Goal: Information Seeking & Learning: Learn about a topic

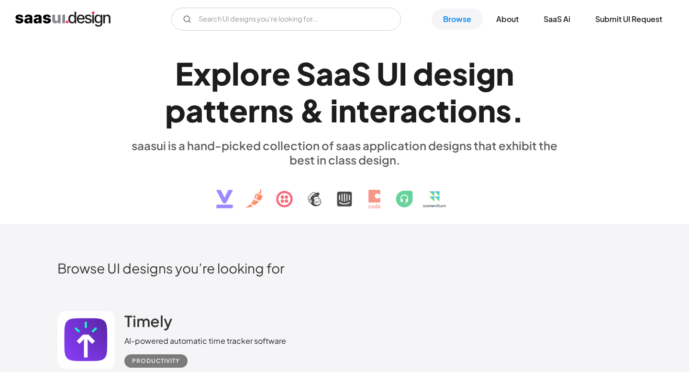
click at [579, 111] on div "E x p l o r e S a a S U I d e s i g n p a t t e r n s & i n t e r a c t i o n s…" at bounding box center [344, 130] width 574 height 171
click at [507, 21] on link "About" at bounding box center [507, 19] width 45 height 21
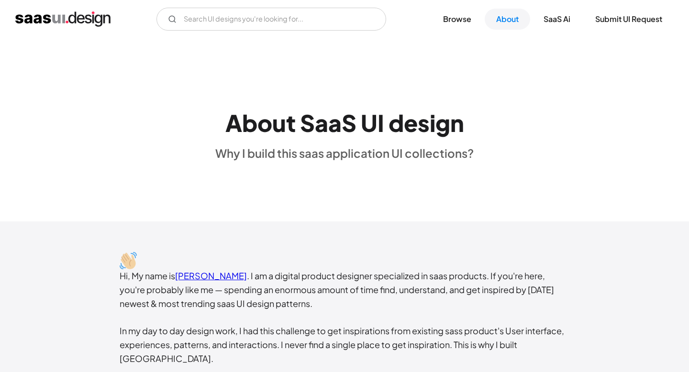
click at [356, 212] on div "About SaaS UI design Why I build this saas application UI collections?" at bounding box center [344, 130] width 689 height 184
click at [463, 21] on link "Browse" at bounding box center [456, 19] width 51 height 21
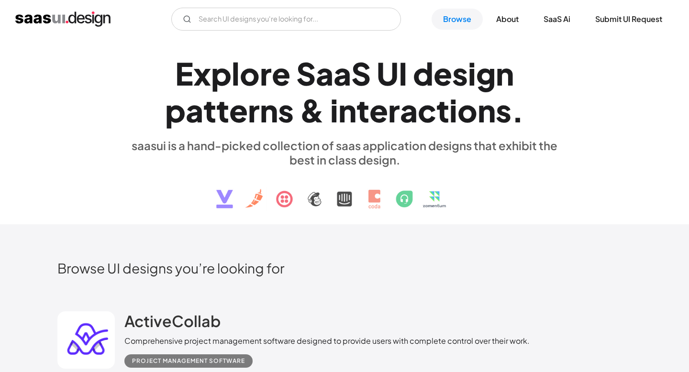
click at [259, 198] on img at bounding box center [344, 192] width 290 height 50
click at [284, 198] on img at bounding box center [344, 192] width 290 height 50
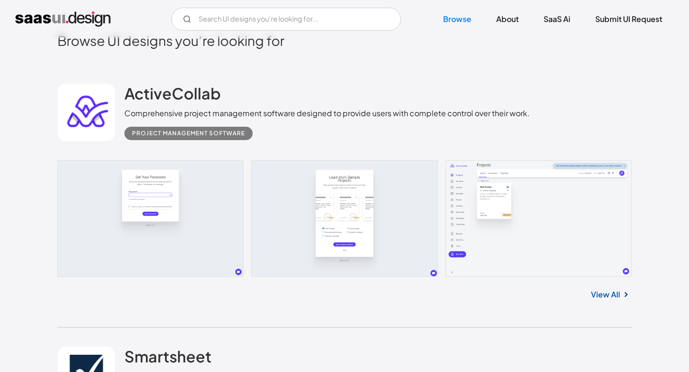
scroll to position [217, 0]
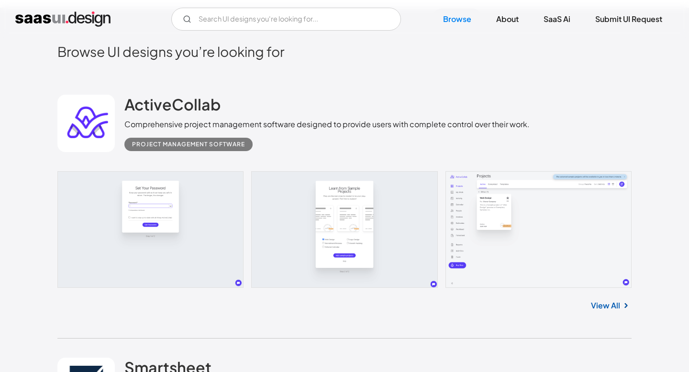
click at [146, 239] on link at bounding box center [344, 229] width 574 height 117
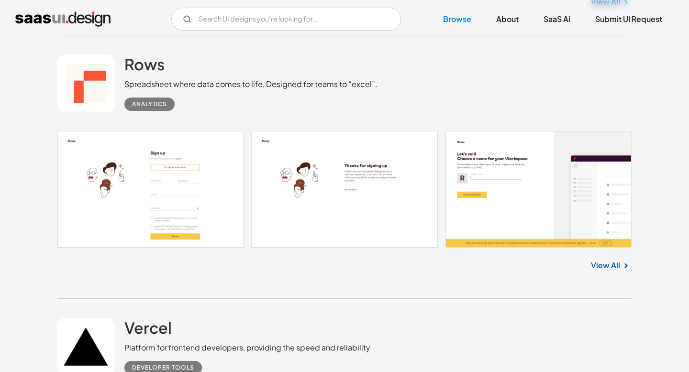
scroll to position [780, 0]
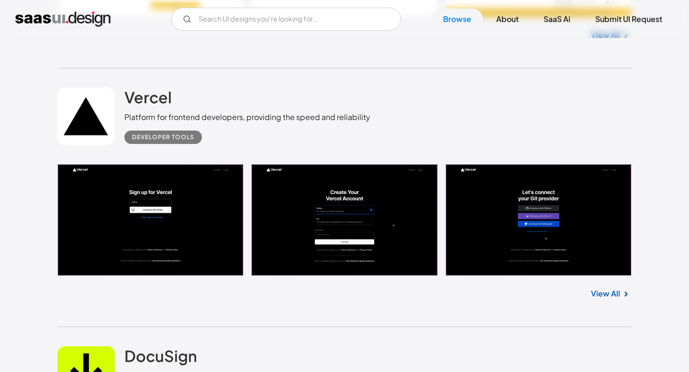
scroll to position [1016, 0]
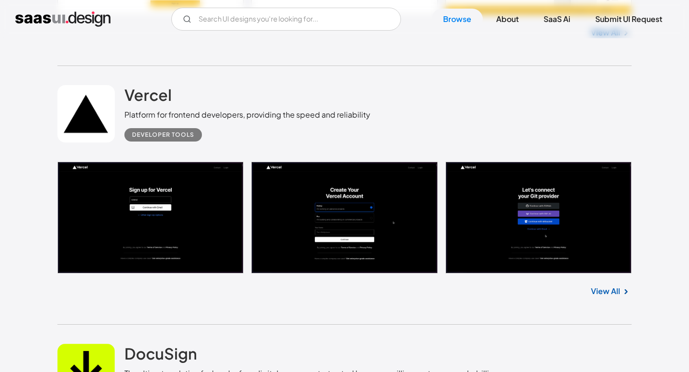
click at [605, 292] on link "View All" at bounding box center [605, 291] width 29 height 11
